Goal: Information Seeking & Learning: Learn about a topic

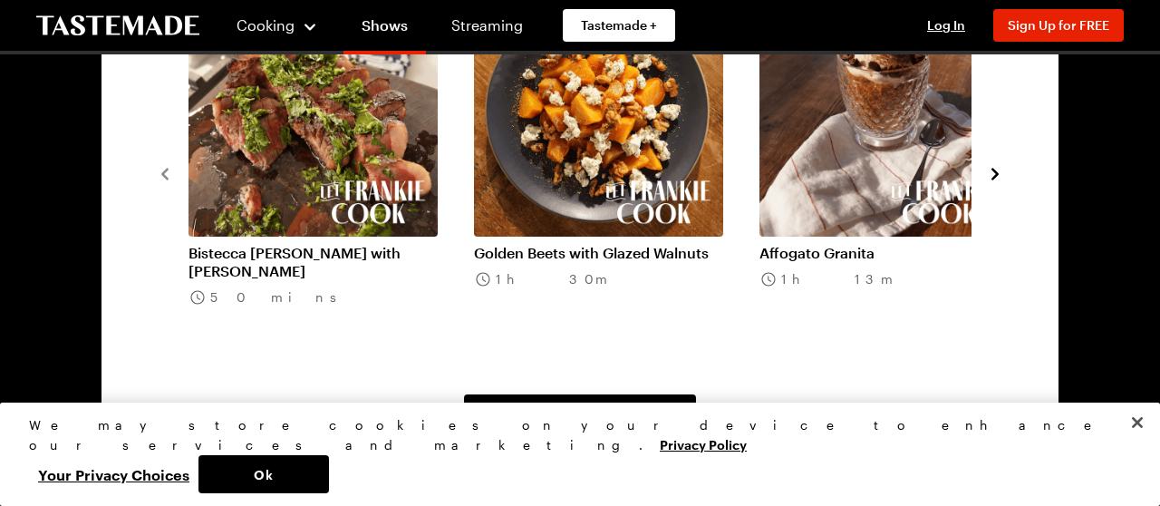
scroll to position [1507, 0]
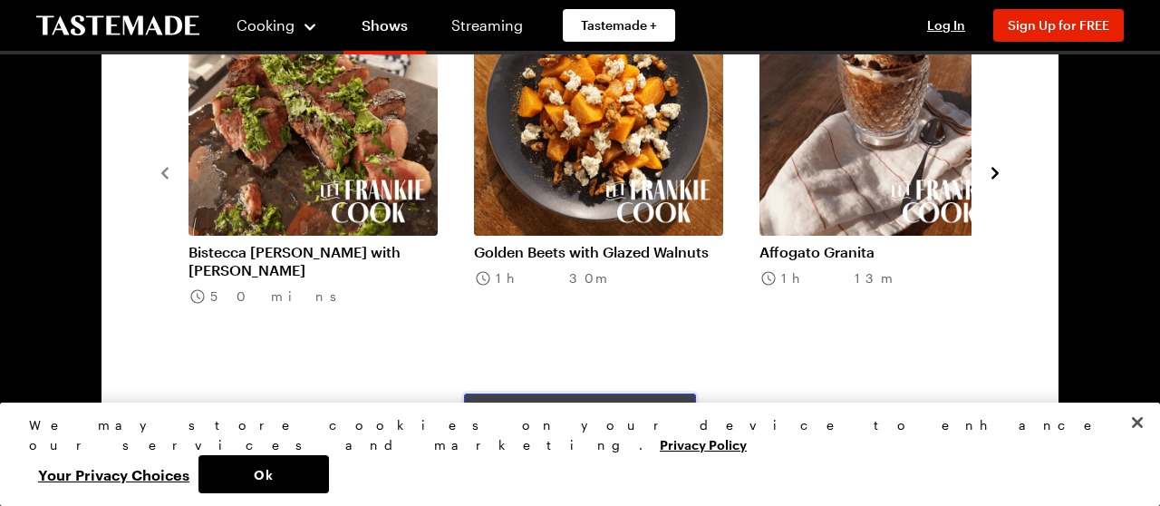
click at [551, 405] on span "View All Recipes From This Show" at bounding box center [580, 413] width 200 height 18
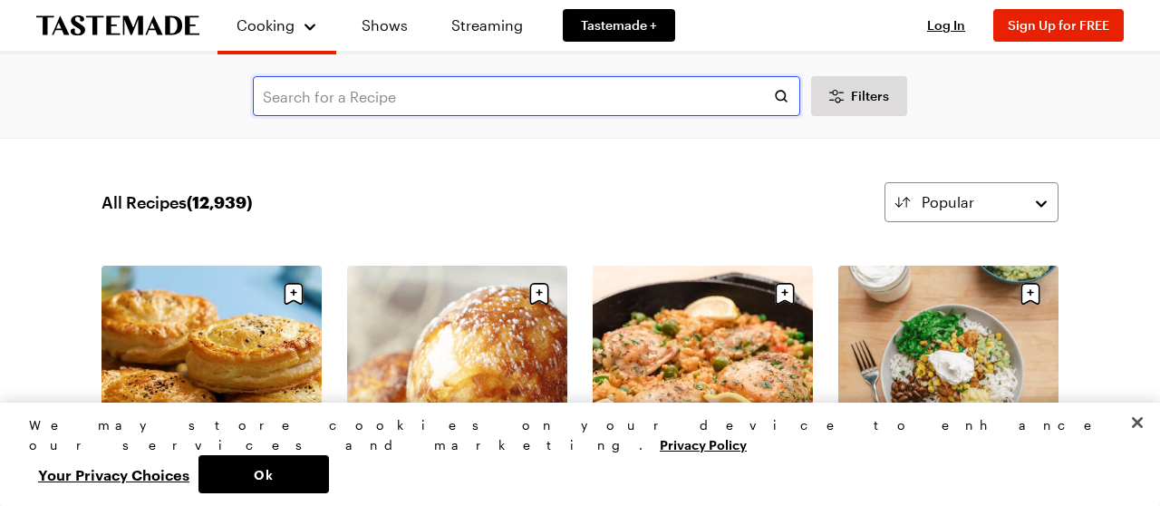
click at [424, 104] on input "text" at bounding box center [526, 96] width 547 height 40
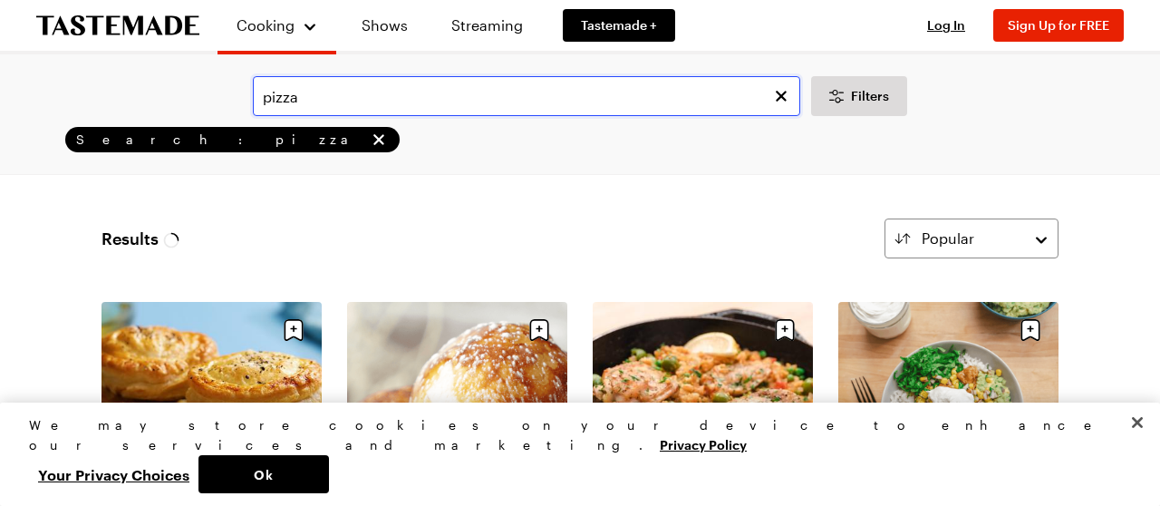
click at [256, 81] on input "pizza" at bounding box center [526, 96] width 547 height 40
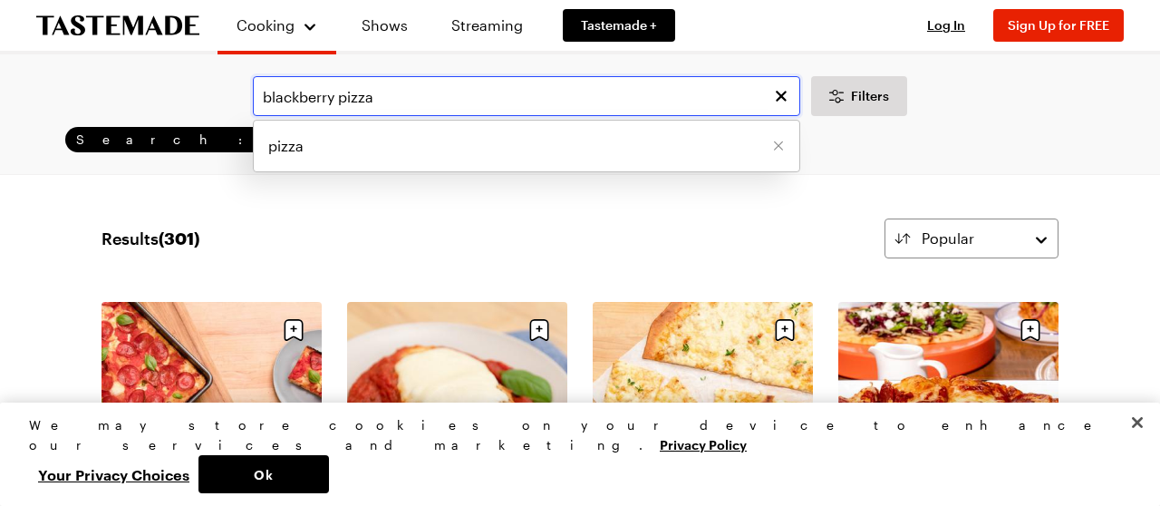
type input "blackberry pizza"
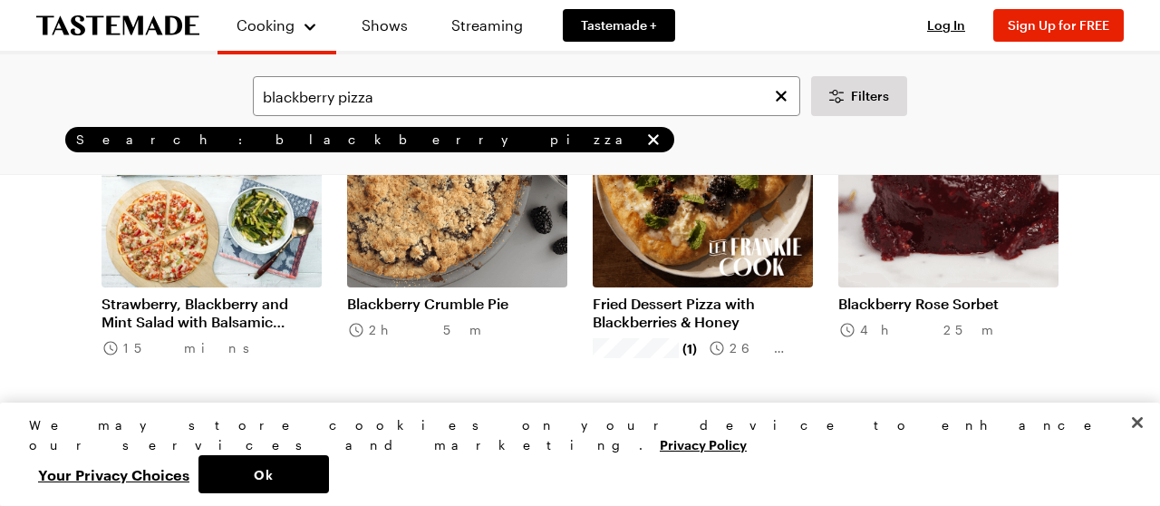
scroll to position [1351, 0]
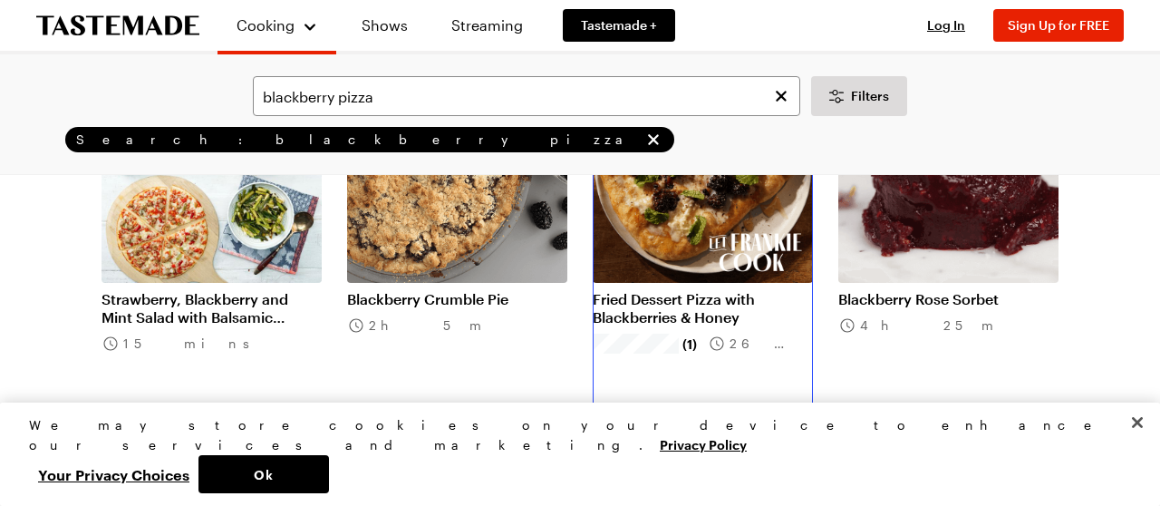
click at [685, 290] on link "Fried Dessert Pizza with Blackberries & Honey" at bounding box center [703, 308] width 220 height 36
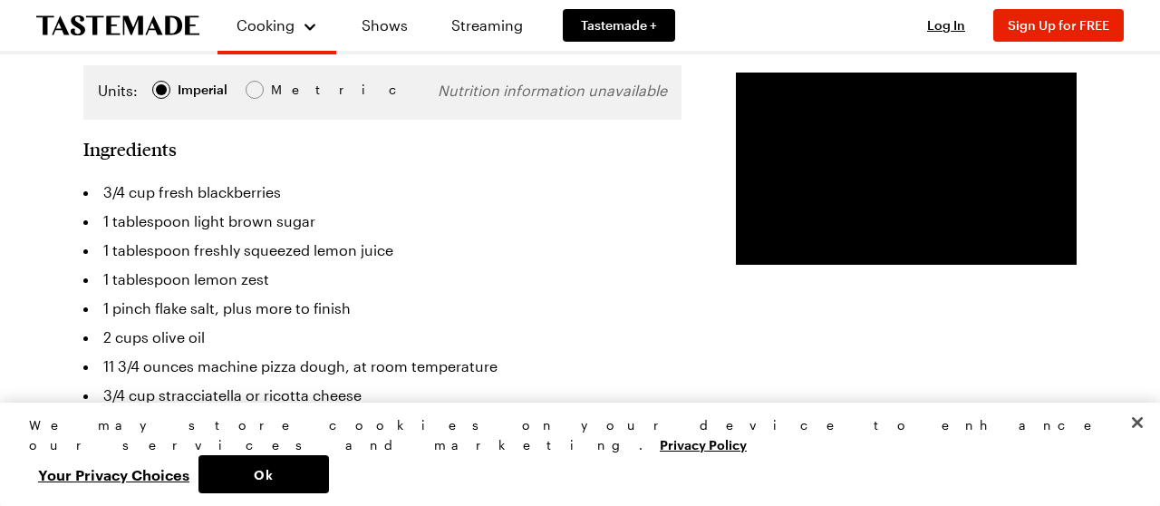
scroll to position [484, 0]
